Goal: Communication & Community: Answer question/provide support

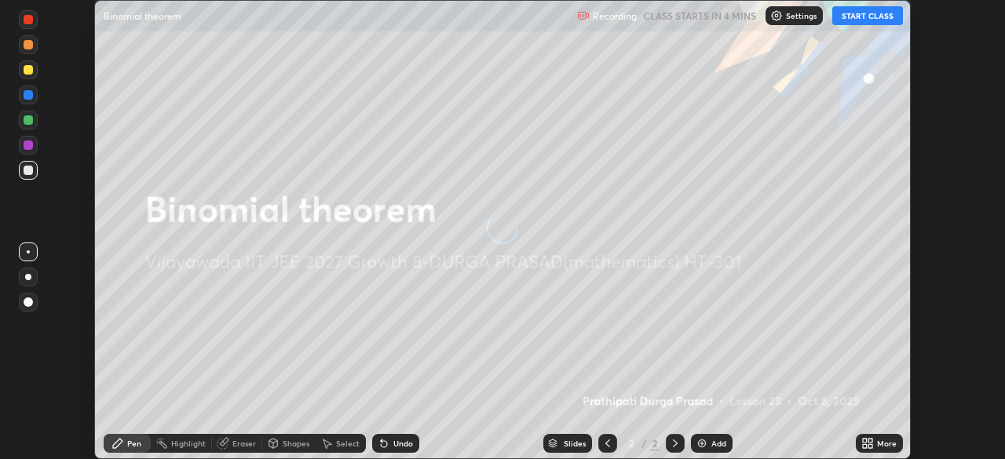
scroll to position [459, 1005]
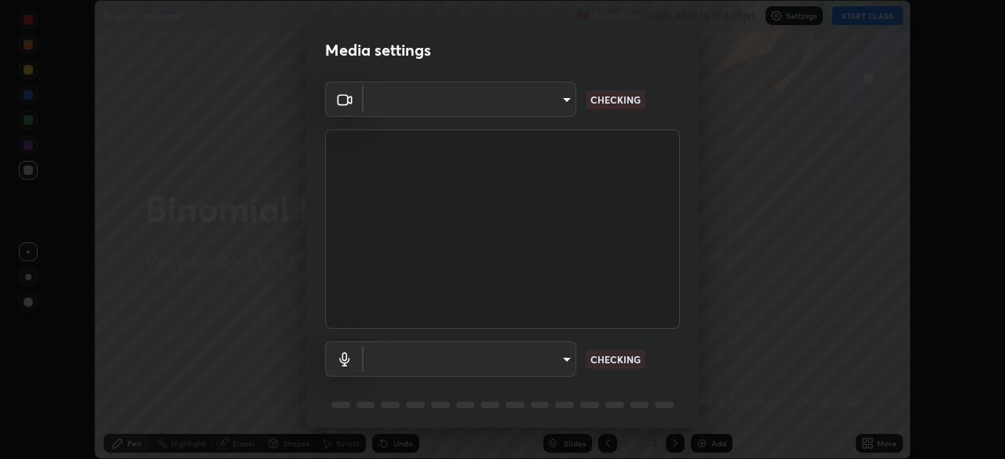
click at [561, 361] on body "Erase all Binomial theorem Recording CLASS STARTS IN 4 MINS Settings START CLAS…" at bounding box center [502, 229] width 1005 height 459
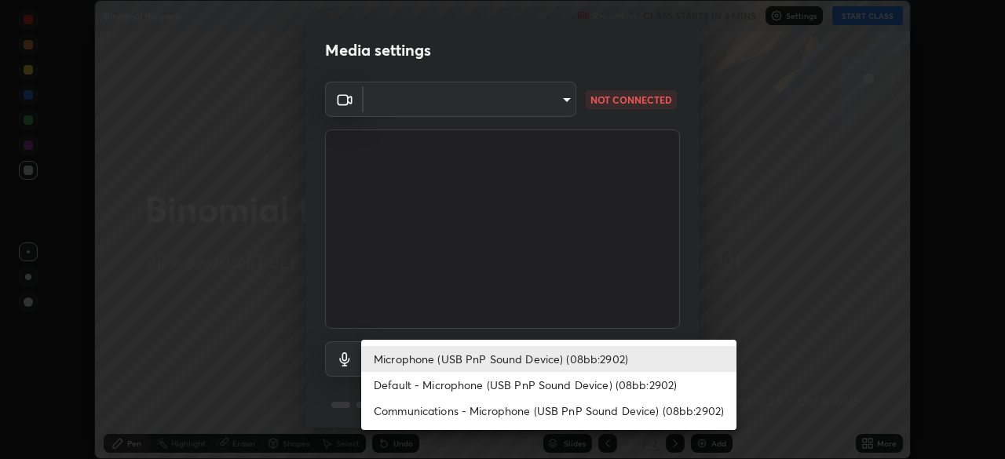
click at [430, 389] on li "Default - Microphone (USB PnP Sound Device) (08bb:2902)" at bounding box center [548, 385] width 375 height 26
type input "default"
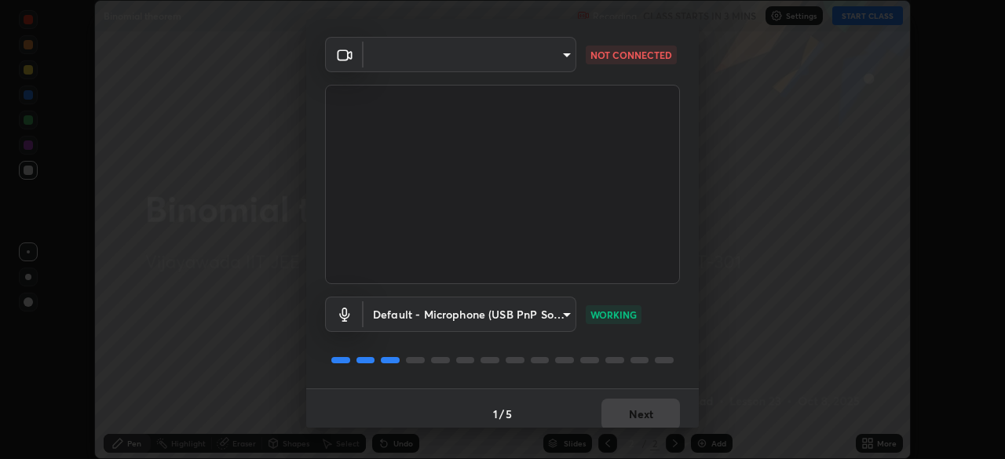
scroll to position [45, 0]
click at [558, 58] on body "Erase all Binomial theorem Recording CLASS STARTS IN 3 MINS Settings START CLAS…" at bounding box center [502, 229] width 1005 height 459
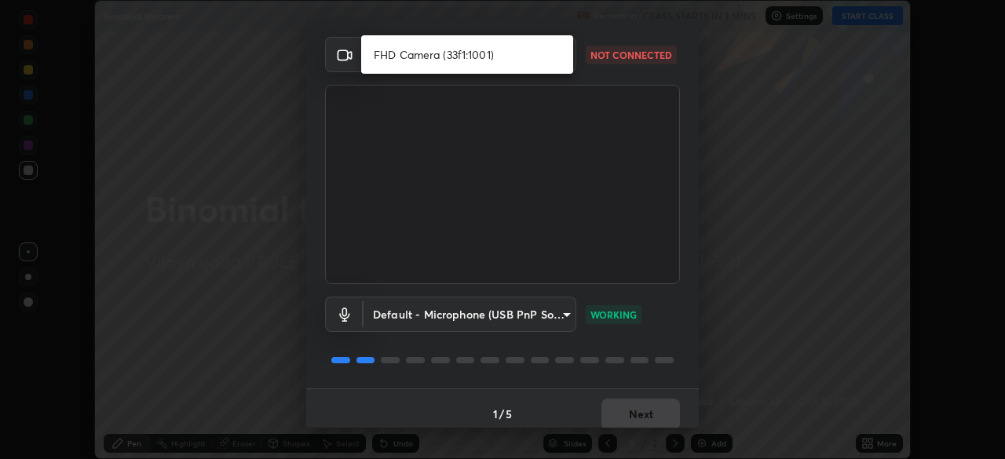
click at [458, 56] on li "FHD Camera (33f1:1001)" at bounding box center [467, 55] width 212 height 26
type input "bf6dc10beae6f1bd68e7ac795a46c32e0f7be7b238d336b0fd998c7c780b4358"
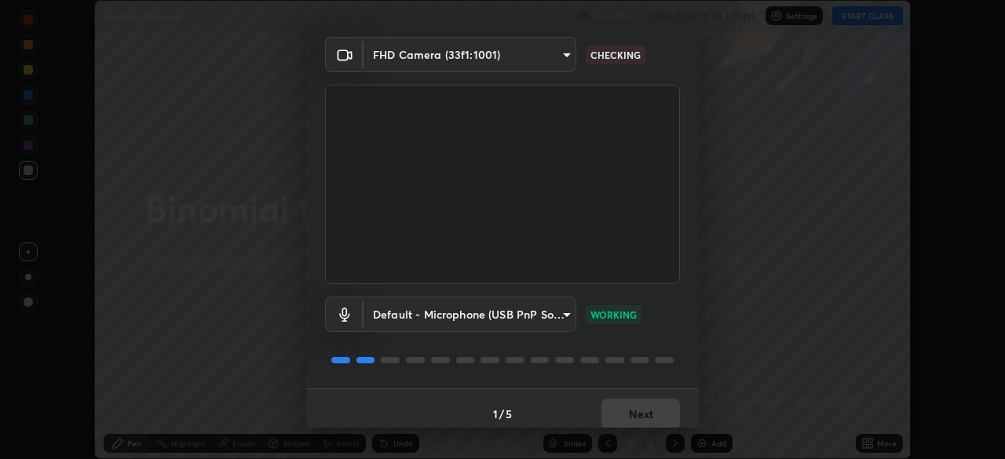
click at [620, 414] on div "1 / 5 Next" at bounding box center [502, 414] width 393 height 50
click at [631, 411] on button "Next" at bounding box center [640, 414] width 79 height 31
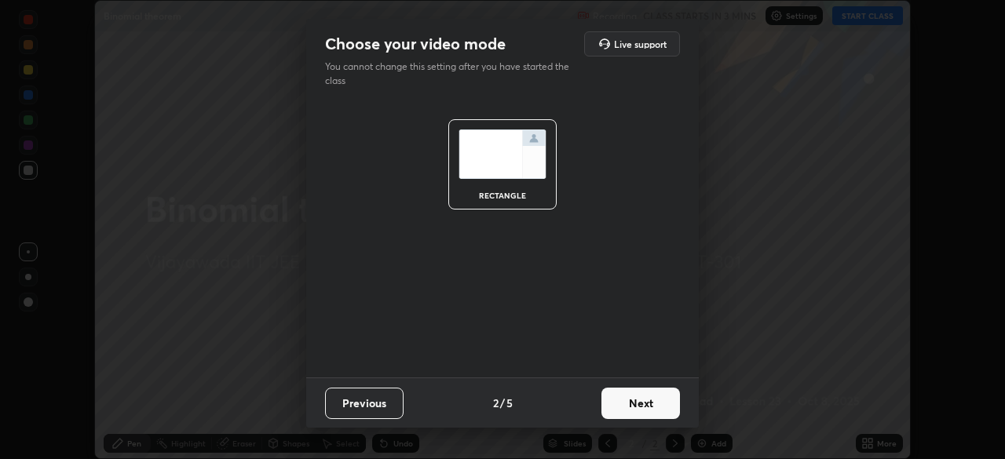
click at [659, 402] on button "Next" at bounding box center [640, 403] width 79 height 31
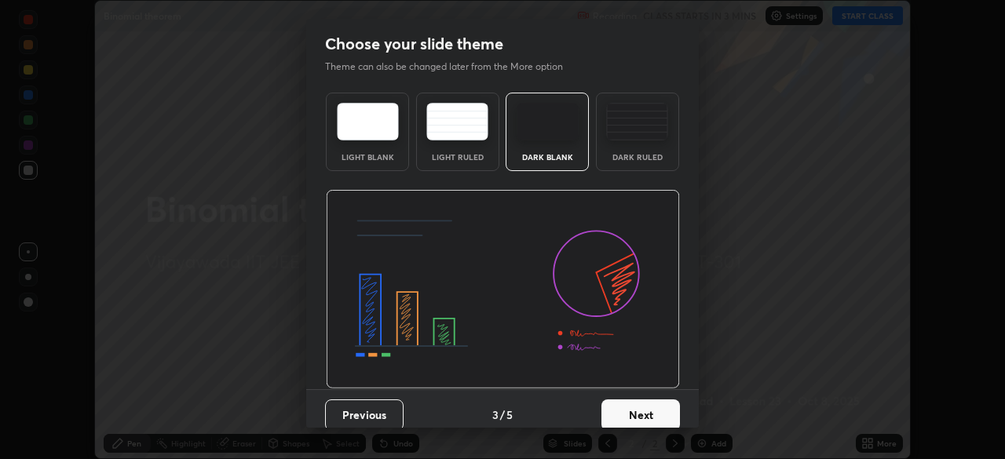
click at [663, 414] on button "Next" at bounding box center [640, 415] width 79 height 31
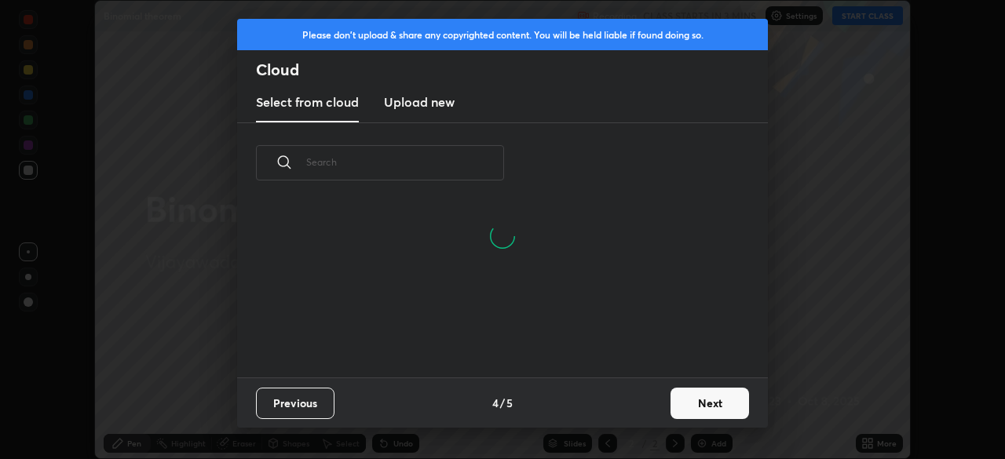
click at [708, 395] on button "Next" at bounding box center [710, 403] width 79 height 31
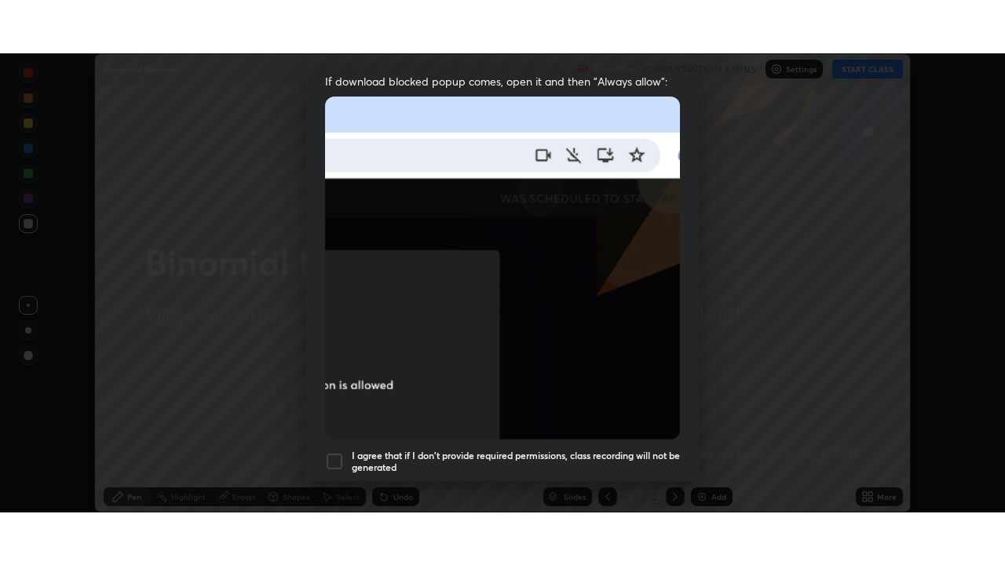
scroll to position [376, 0]
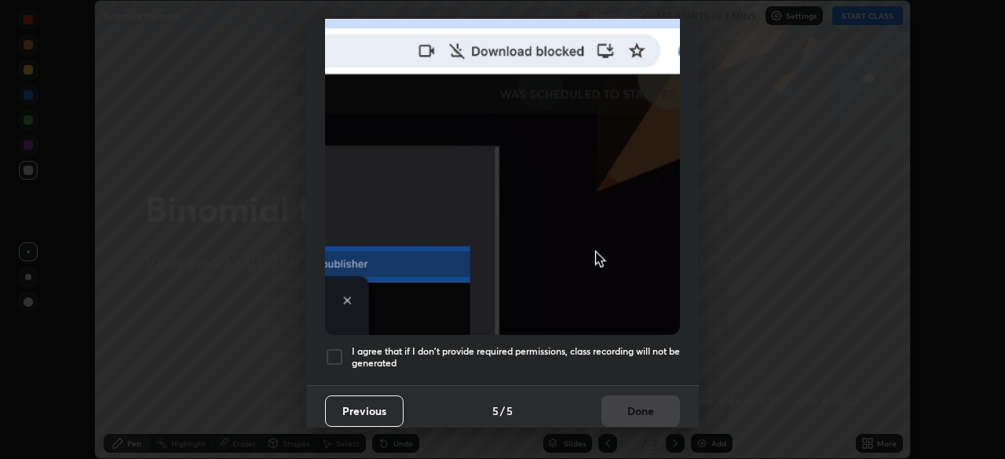
click at [334, 348] on div at bounding box center [334, 357] width 19 height 19
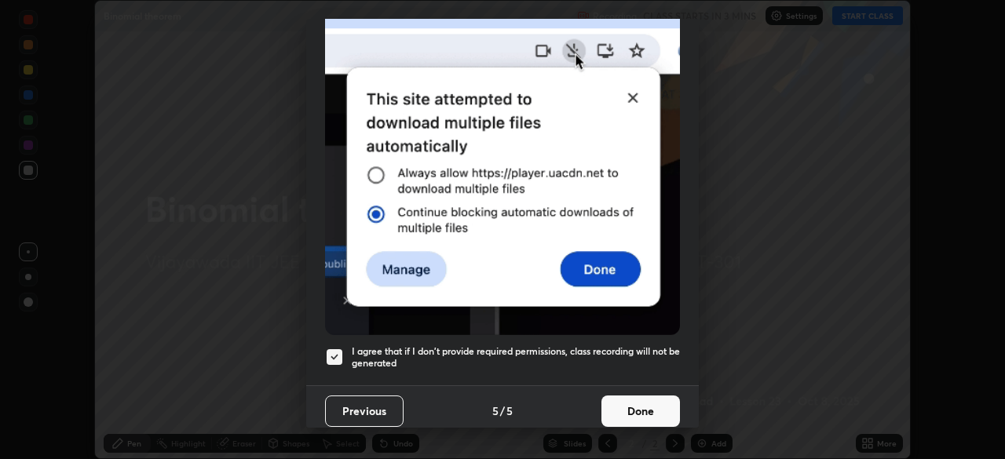
click at [634, 405] on button "Done" at bounding box center [640, 411] width 79 height 31
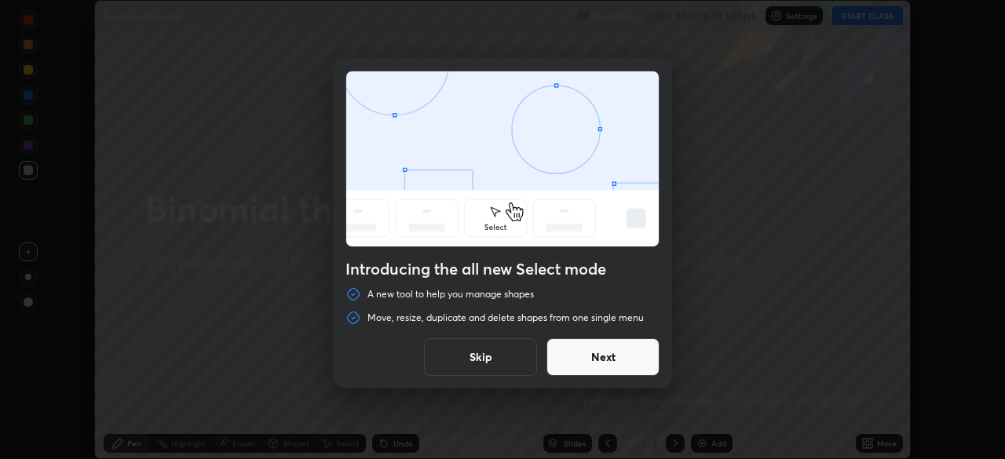
click at [503, 360] on button "Skip" at bounding box center [480, 357] width 113 height 38
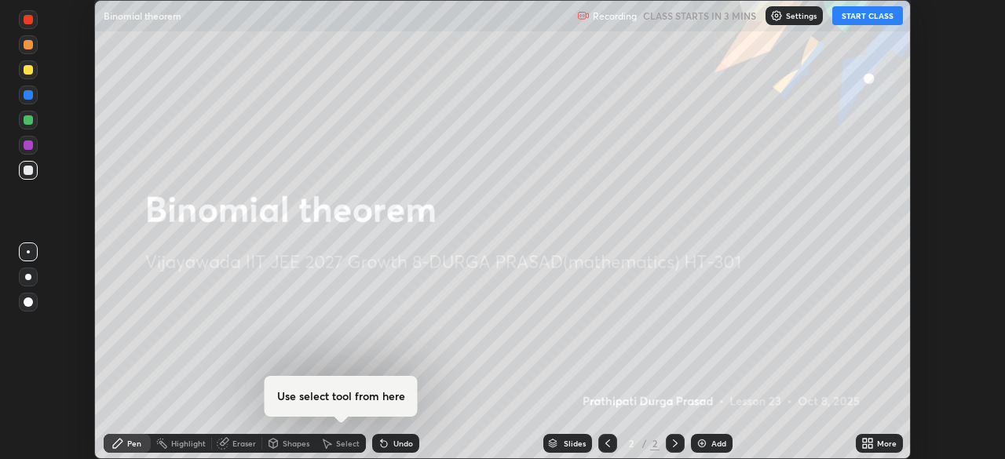
click at [858, 23] on button "START CLASS" at bounding box center [867, 15] width 71 height 19
click at [712, 441] on div "Add" at bounding box center [718, 444] width 15 height 8
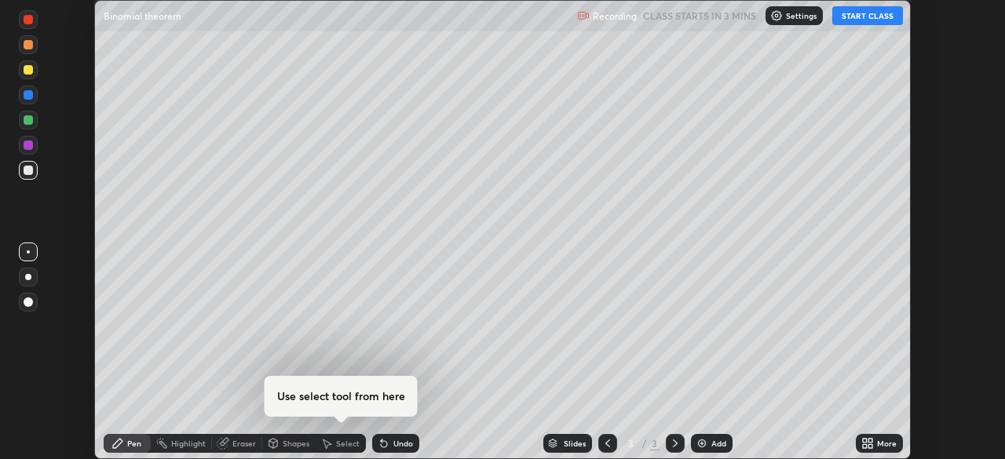
click at [871, 445] on icon at bounding box center [870, 446] width 4 height 4
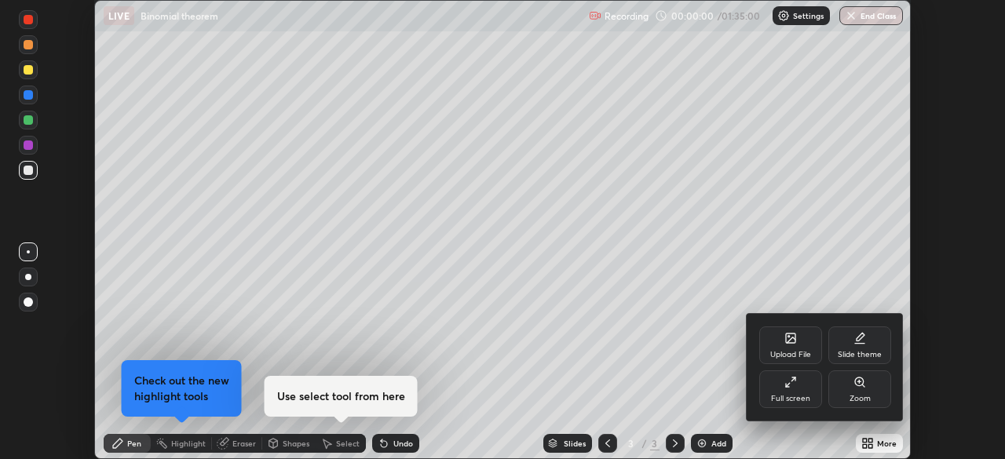
click at [794, 388] on icon at bounding box center [790, 382] width 13 height 13
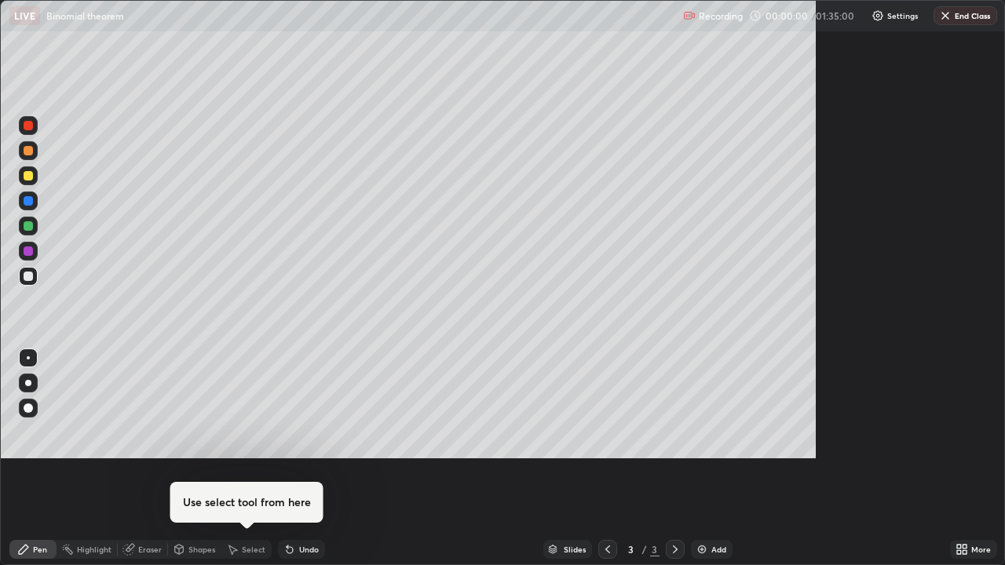
scroll to position [565, 1005]
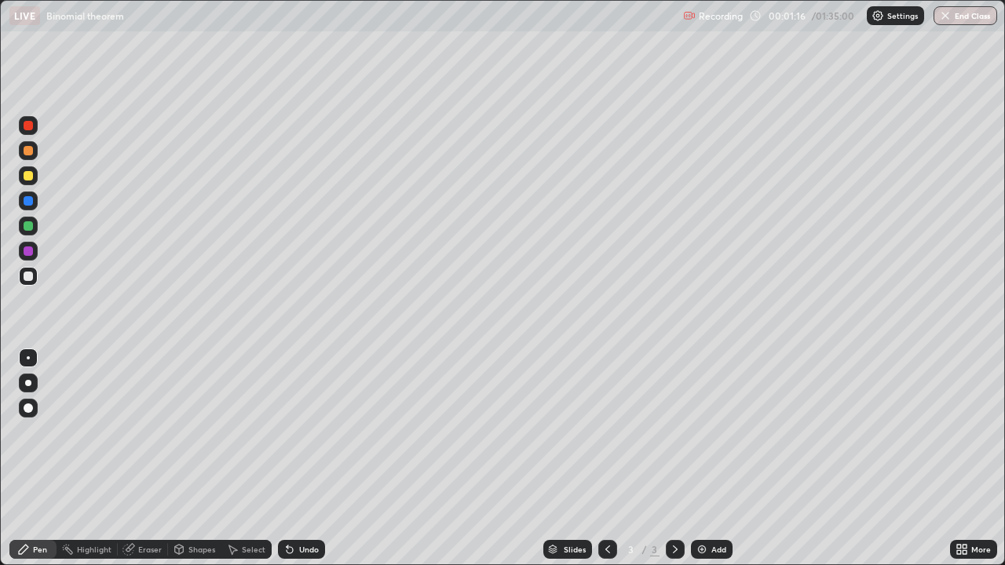
click at [28, 174] on div at bounding box center [28, 175] width 9 height 9
click at [27, 227] on div at bounding box center [28, 225] width 9 height 9
click at [25, 179] on div at bounding box center [28, 175] width 9 height 9
click at [24, 249] on div at bounding box center [28, 251] width 9 height 9
click at [29, 226] on div at bounding box center [28, 225] width 9 height 9
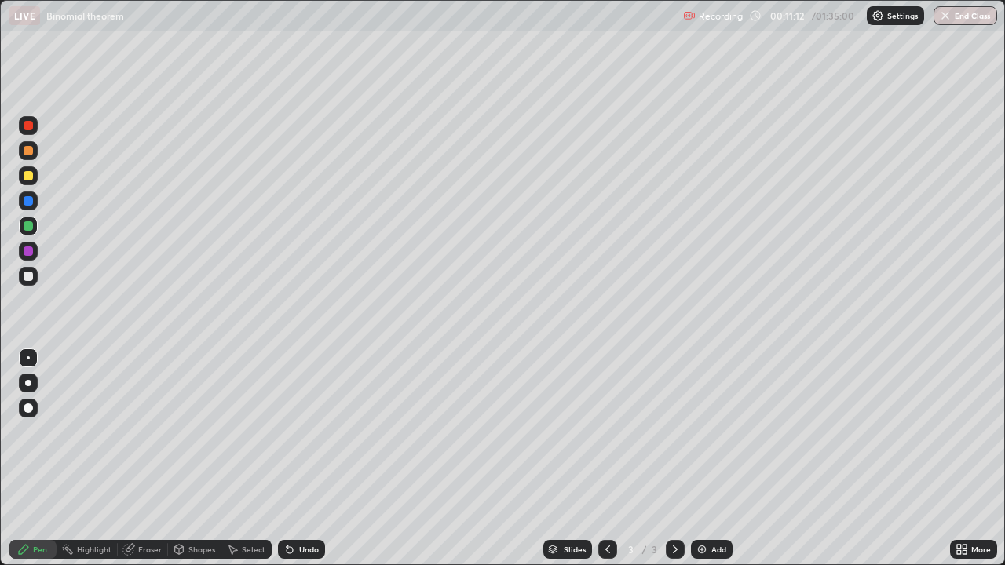
click at [152, 459] on div "Eraser" at bounding box center [143, 549] width 50 height 19
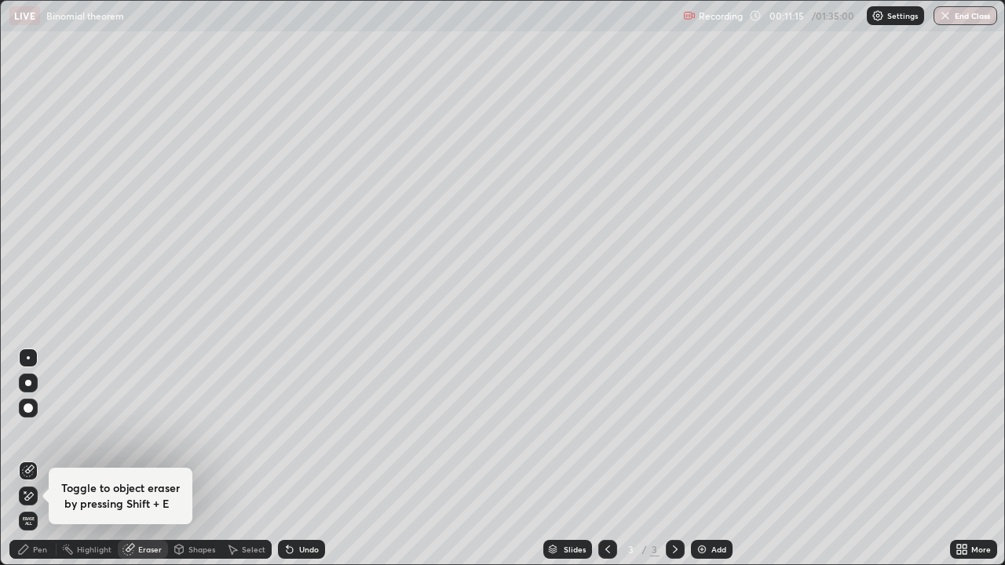
click at [44, 459] on div "Pen" at bounding box center [40, 550] width 14 height 8
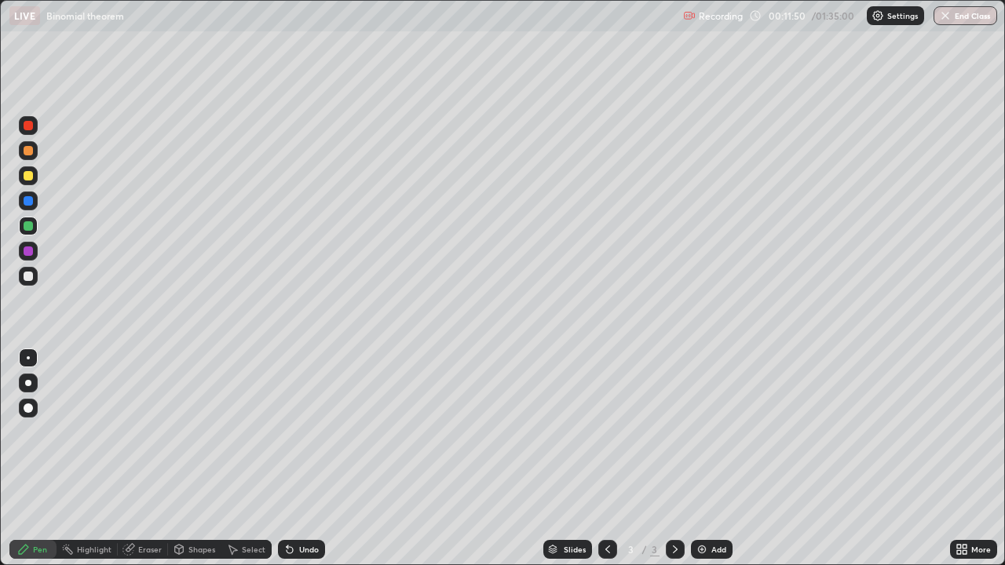
click at [21, 179] on div at bounding box center [28, 175] width 19 height 19
click at [707, 459] on div "Add" at bounding box center [712, 549] width 42 height 19
click at [26, 227] on div at bounding box center [28, 225] width 9 height 9
click at [24, 253] on div at bounding box center [28, 251] width 9 height 9
click at [24, 230] on div at bounding box center [28, 226] width 19 height 19
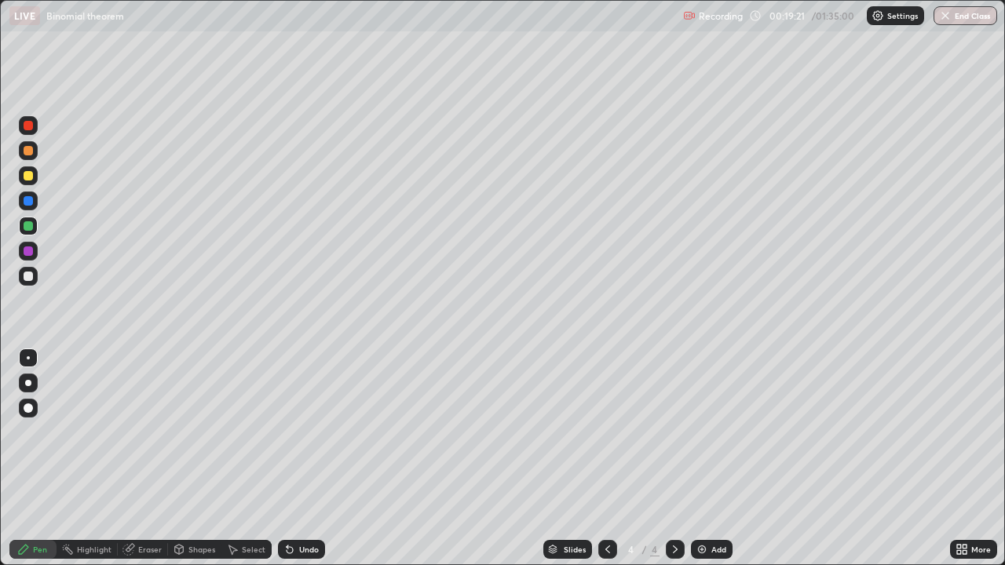
click at [26, 180] on div at bounding box center [28, 175] width 9 height 9
click at [30, 197] on div at bounding box center [28, 200] width 9 height 9
click at [30, 175] on div at bounding box center [28, 175] width 9 height 9
click at [707, 459] on img at bounding box center [702, 549] width 13 height 13
click at [26, 228] on div at bounding box center [28, 225] width 9 height 9
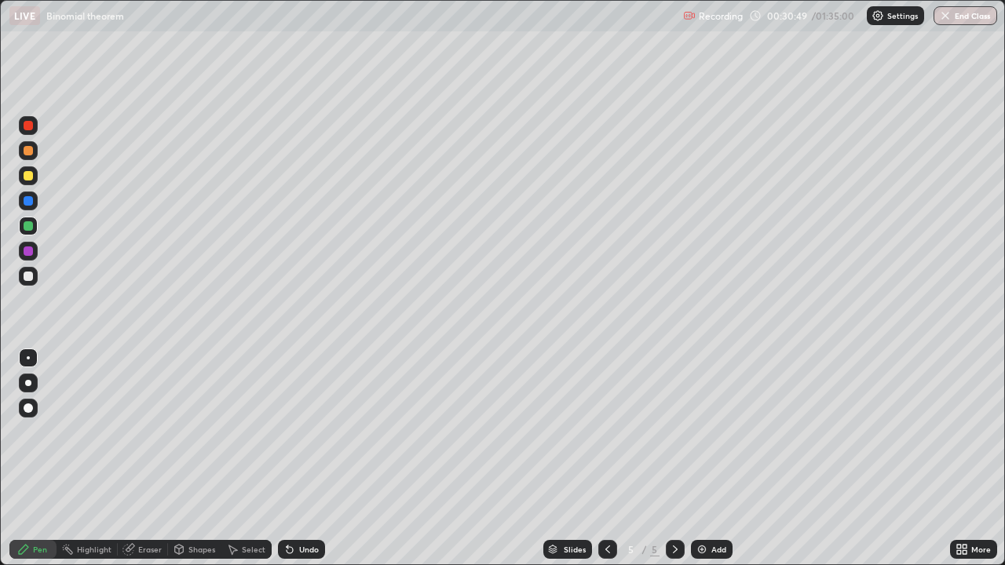
click at [27, 177] on div at bounding box center [28, 175] width 9 height 9
click at [28, 250] on div at bounding box center [28, 251] width 9 height 9
click at [30, 227] on div at bounding box center [28, 225] width 9 height 9
click at [27, 199] on div at bounding box center [28, 200] width 9 height 9
click at [30, 250] on div at bounding box center [28, 251] width 9 height 9
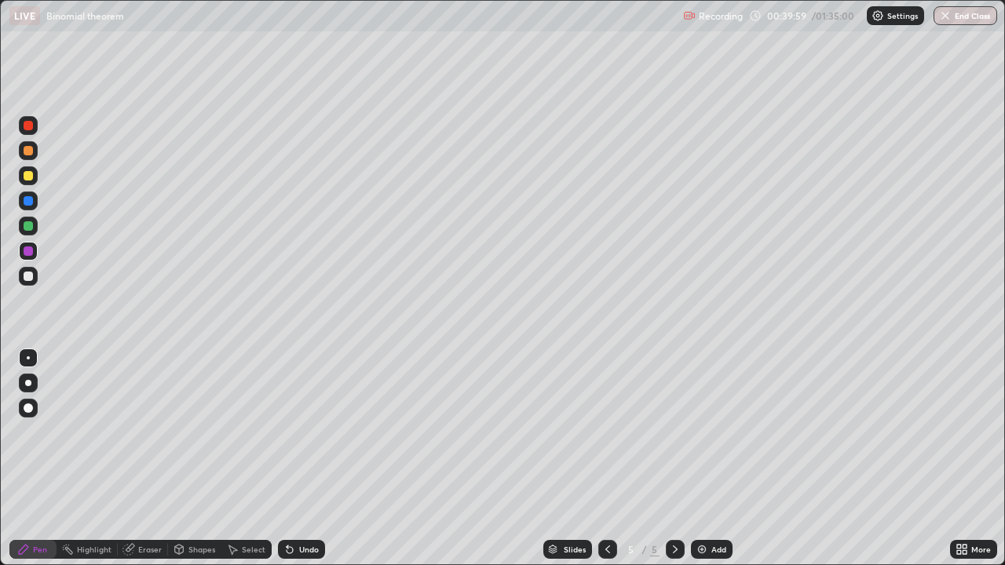
click at [701, 459] on img at bounding box center [702, 549] width 13 height 13
click at [27, 174] on div at bounding box center [28, 175] width 9 height 9
click at [606, 459] on icon at bounding box center [607, 549] width 13 height 13
click at [673, 459] on icon at bounding box center [675, 550] width 5 height 8
click at [27, 203] on div at bounding box center [28, 200] width 9 height 9
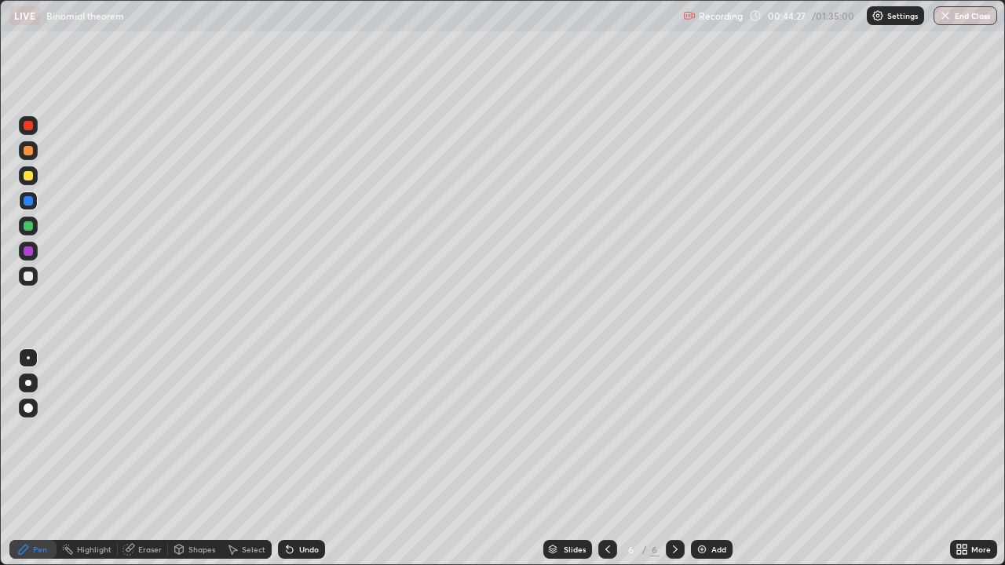
click at [24, 202] on div at bounding box center [28, 200] width 9 height 9
click at [27, 228] on div at bounding box center [28, 225] width 9 height 9
click at [20, 250] on div at bounding box center [28, 251] width 19 height 19
click at [31, 180] on div at bounding box center [28, 175] width 9 height 9
click at [708, 459] on div "Add" at bounding box center [712, 549] width 42 height 19
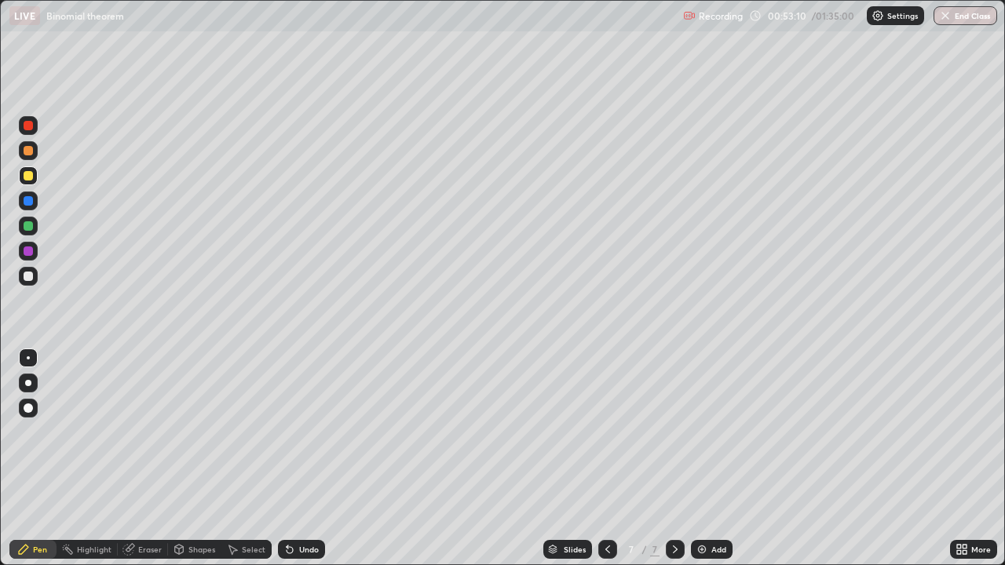
click at [27, 226] on div at bounding box center [28, 225] width 9 height 9
click at [142, 459] on div "Eraser" at bounding box center [150, 550] width 24 height 8
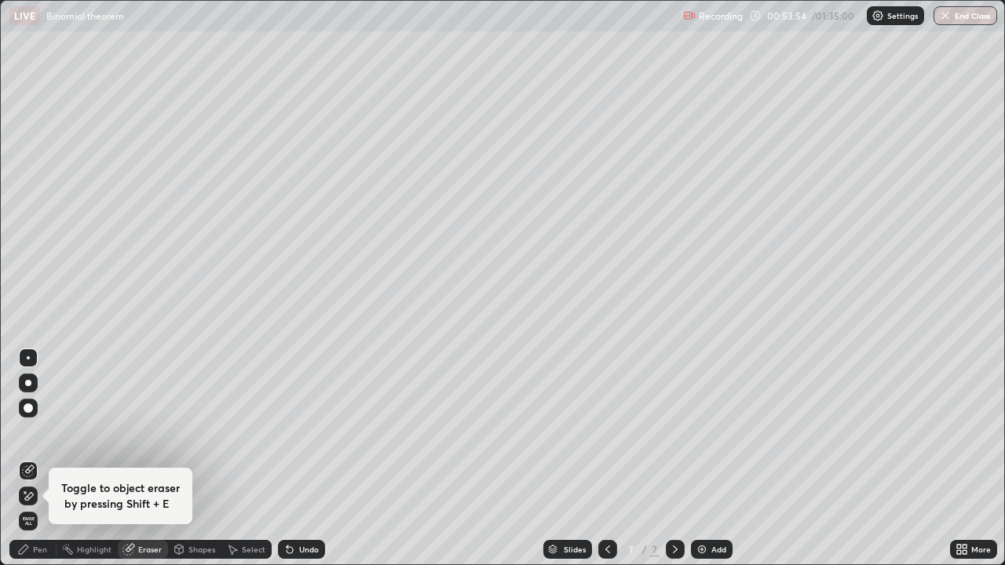
click at [38, 459] on div "Pen" at bounding box center [40, 550] width 14 height 8
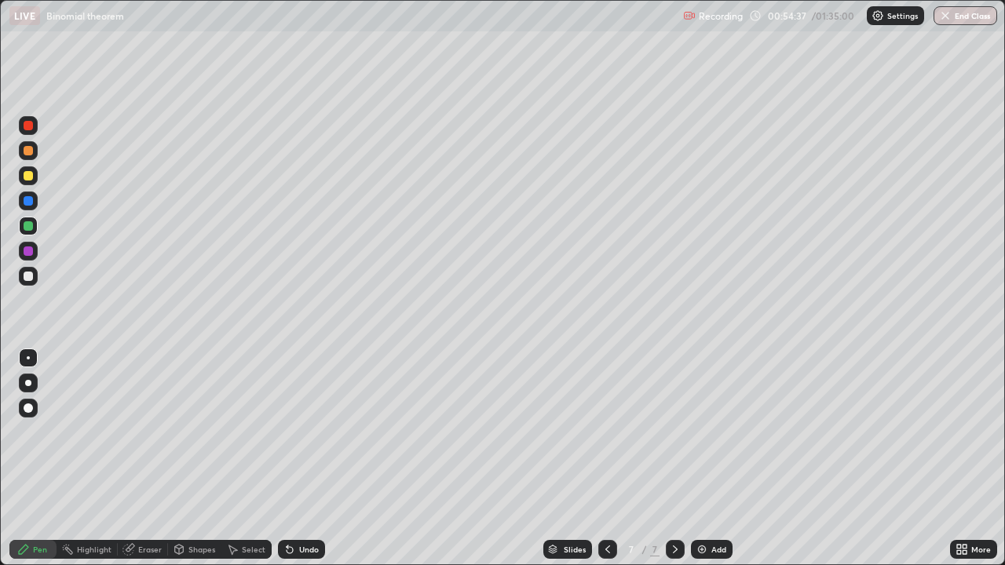
click at [148, 459] on div "Eraser" at bounding box center [150, 550] width 24 height 8
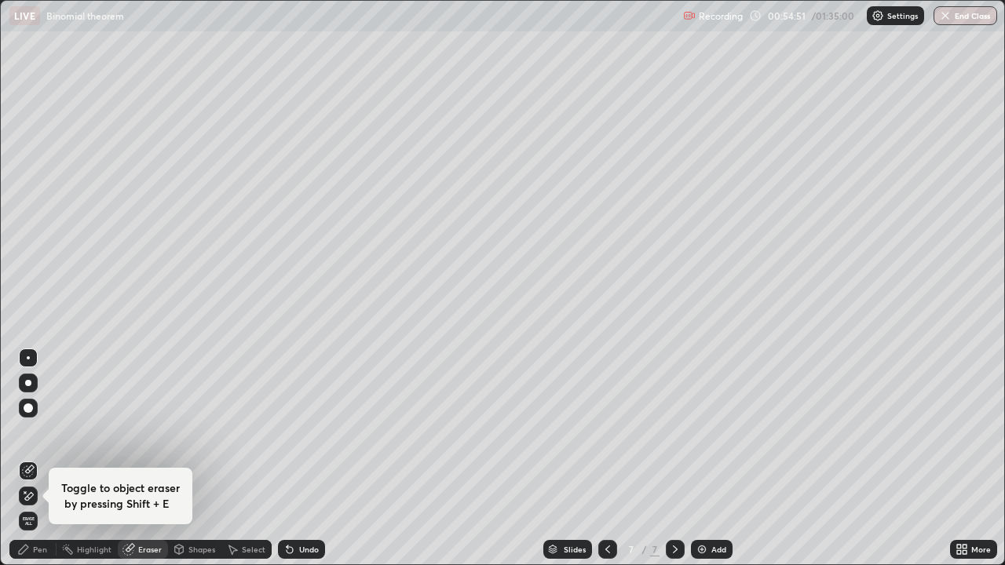
click at [41, 459] on div "Pen" at bounding box center [40, 550] width 14 height 8
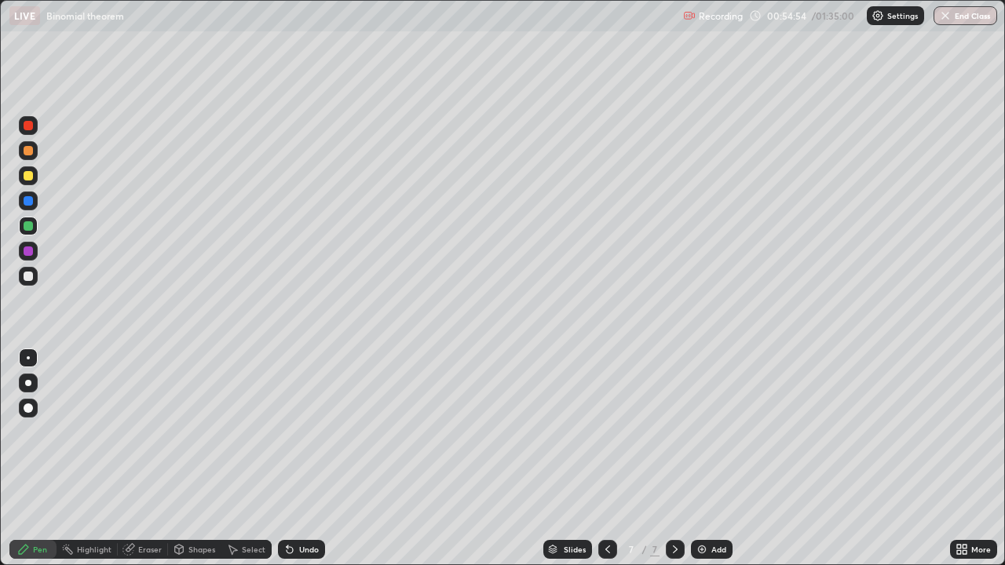
click at [30, 177] on div at bounding box center [28, 175] width 9 height 9
click at [31, 254] on div at bounding box center [28, 251] width 9 height 9
click at [705, 459] on img at bounding box center [702, 549] width 13 height 13
click at [30, 174] on div at bounding box center [28, 175] width 9 height 9
click at [30, 257] on div at bounding box center [28, 251] width 19 height 19
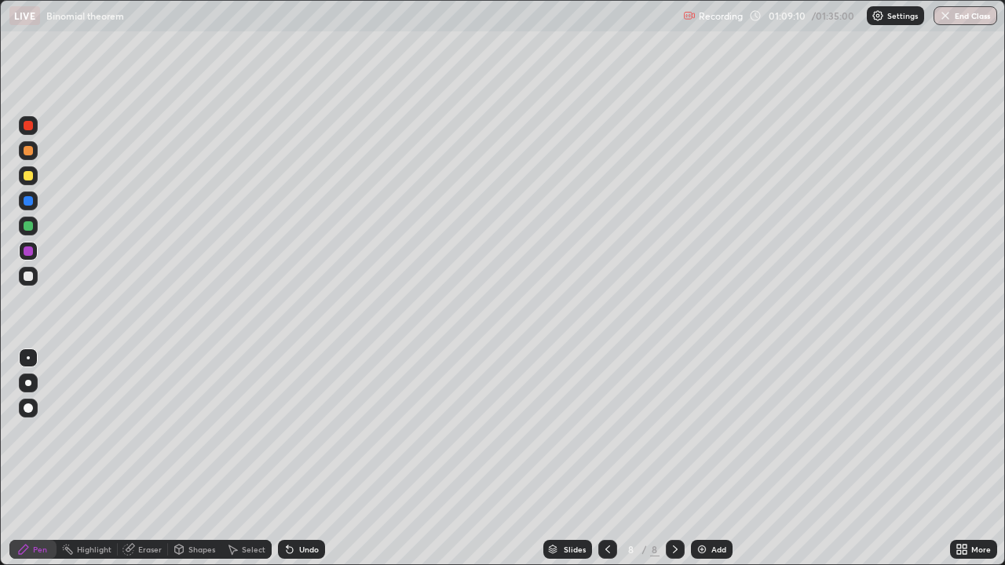
click at [145, 459] on div "Eraser" at bounding box center [150, 550] width 24 height 8
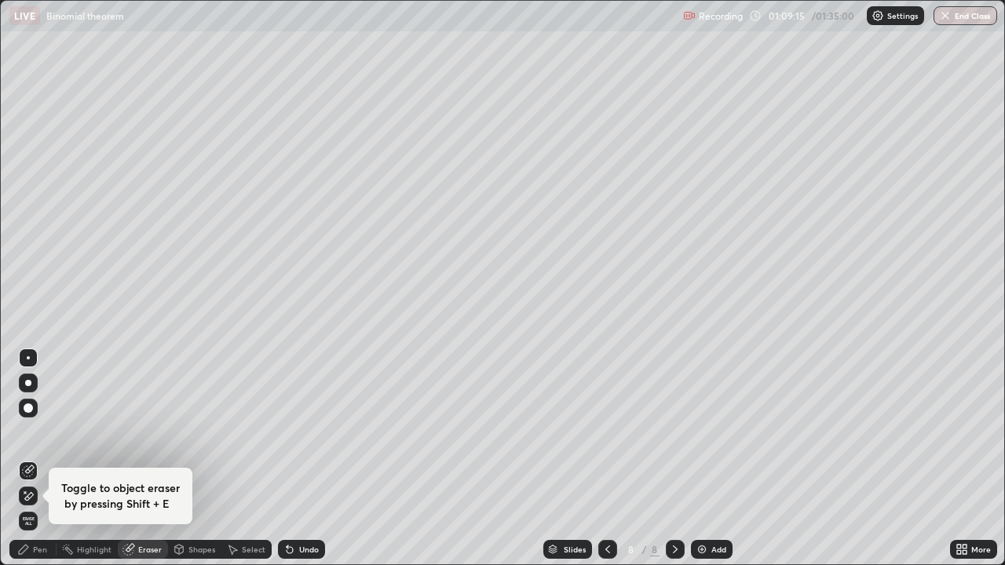
click at [41, 459] on div "Pen" at bounding box center [40, 550] width 14 height 8
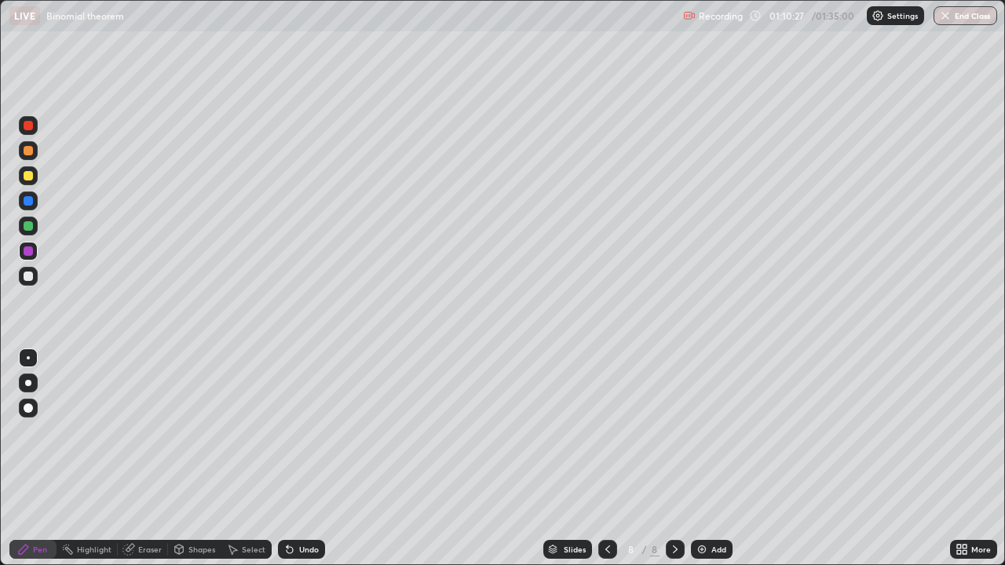
click at [316, 459] on div "Undo" at bounding box center [309, 550] width 20 height 8
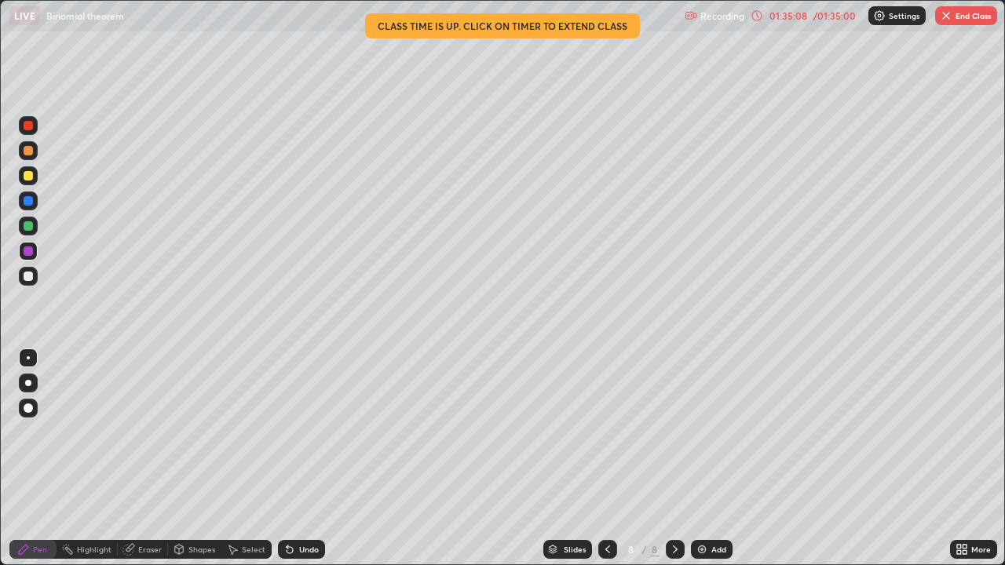
click at [970, 18] on button "End Class" at bounding box center [966, 15] width 62 height 19
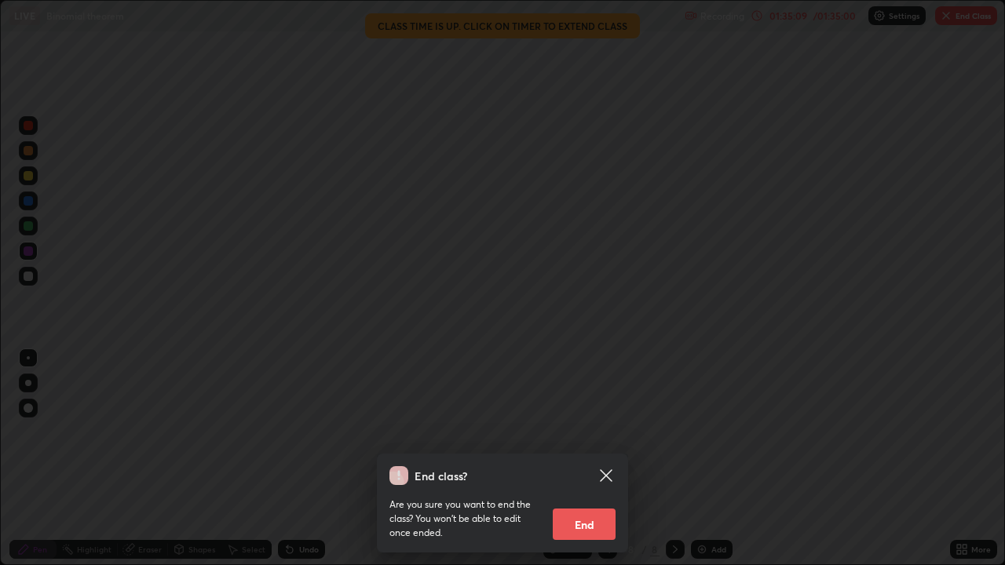
click at [605, 459] on button "End" at bounding box center [584, 524] width 63 height 31
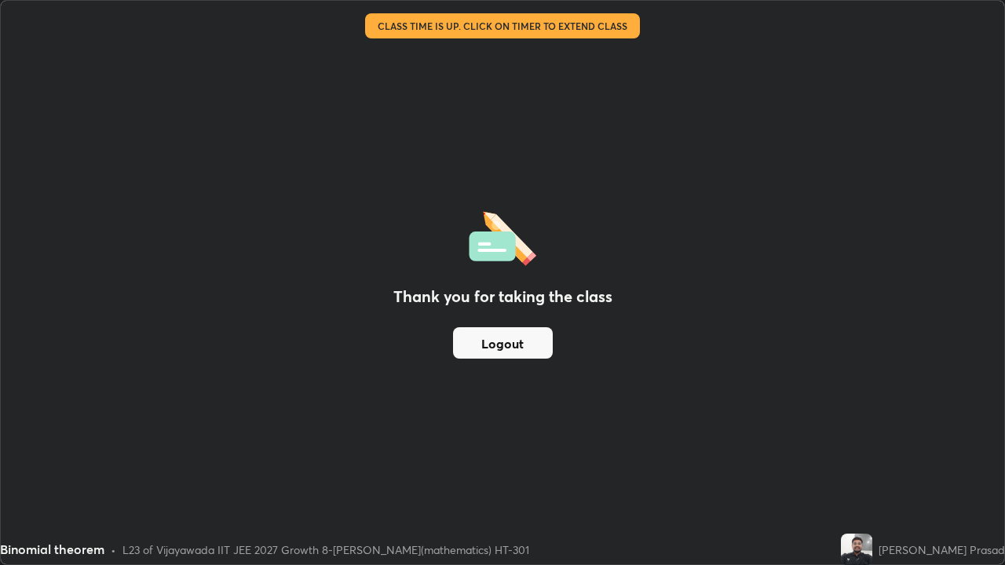
click at [528, 347] on button "Logout" at bounding box center [503, 342] width 100 height 31
